Goal: Navigation & Orientation: Go to known website

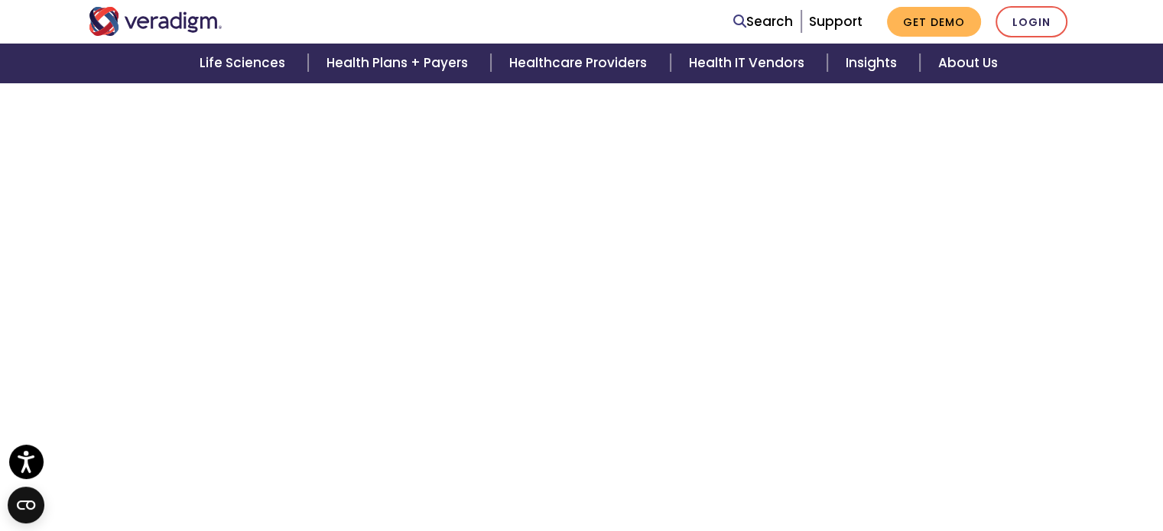
scroll to position [3114, 0]
